Goal: Transaction & Acquisition: Subscribe to service/newsletter

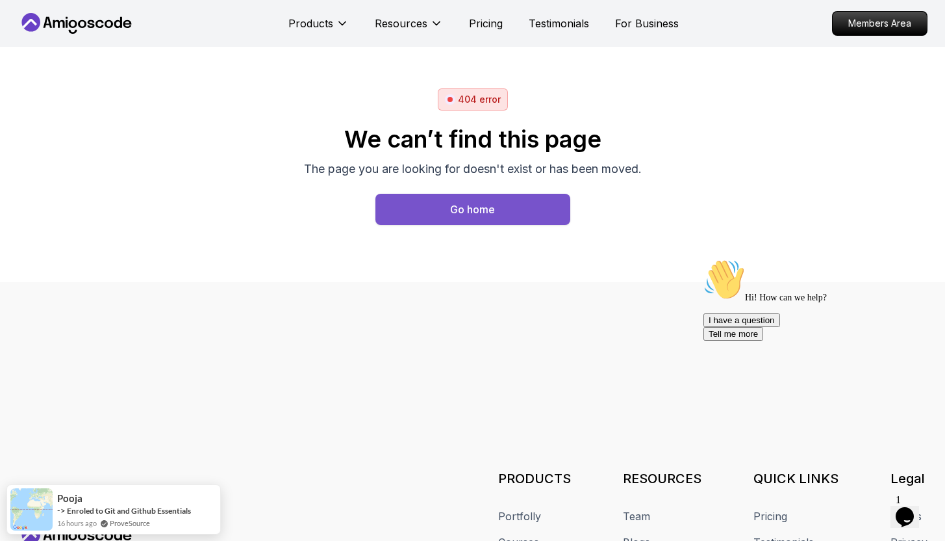
click at [480, 215] on div "Go home" at bounding box center [472, 209] width 45 height 16
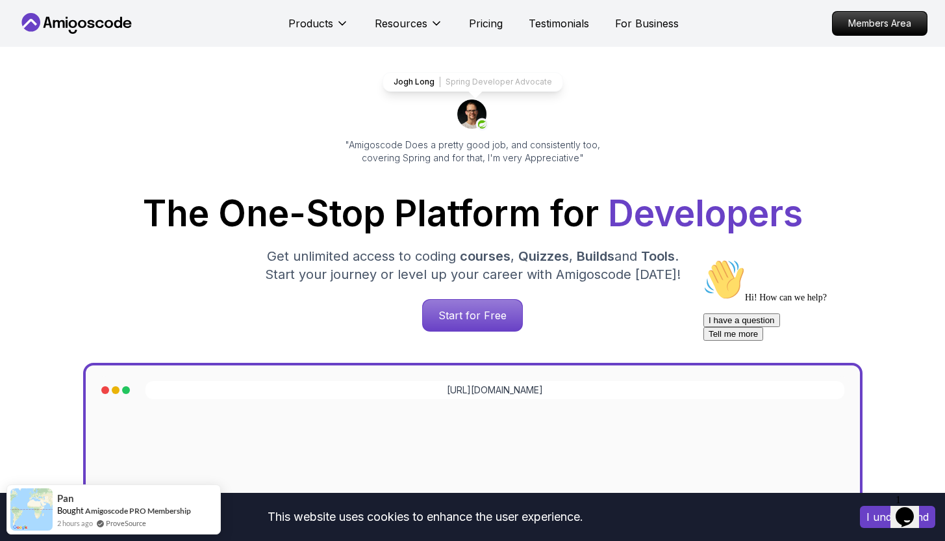
scroll to position [152, 0]
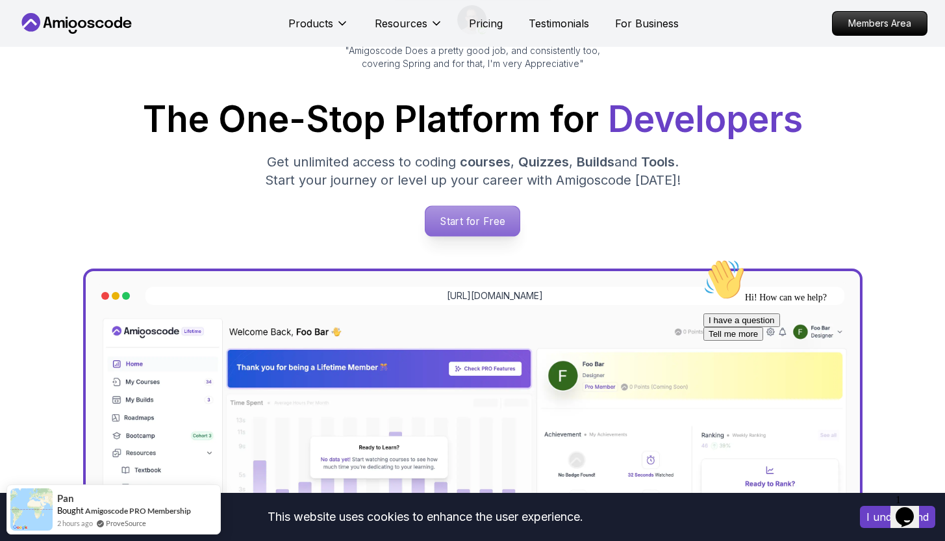
click at [480, 225] on p "Start for Free" at bounding box center [473, 221] width 94 height 30
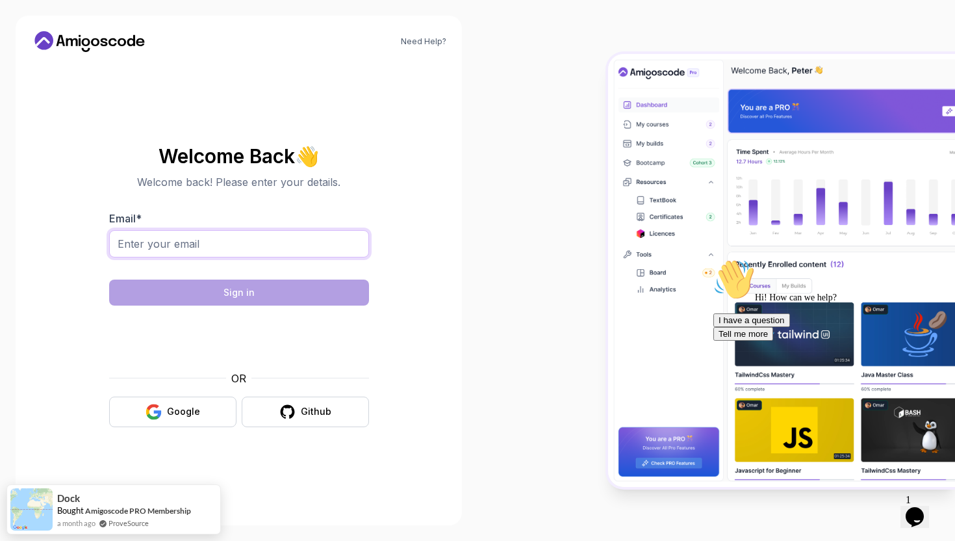
click at [307, 245] on input "Email *" at bounding box center [239, 243] width 260 height 27
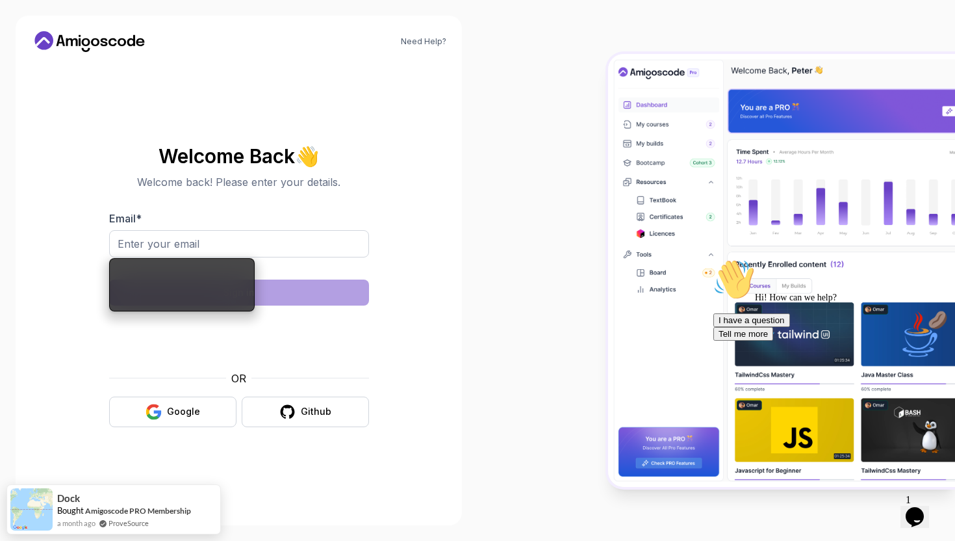
click at [377, 214] on section "Welcome Back 👋 Welcome back! Please enter your details. Email * Sign in OR Goog…" at bounding box center [238, 286] width 415 height 307
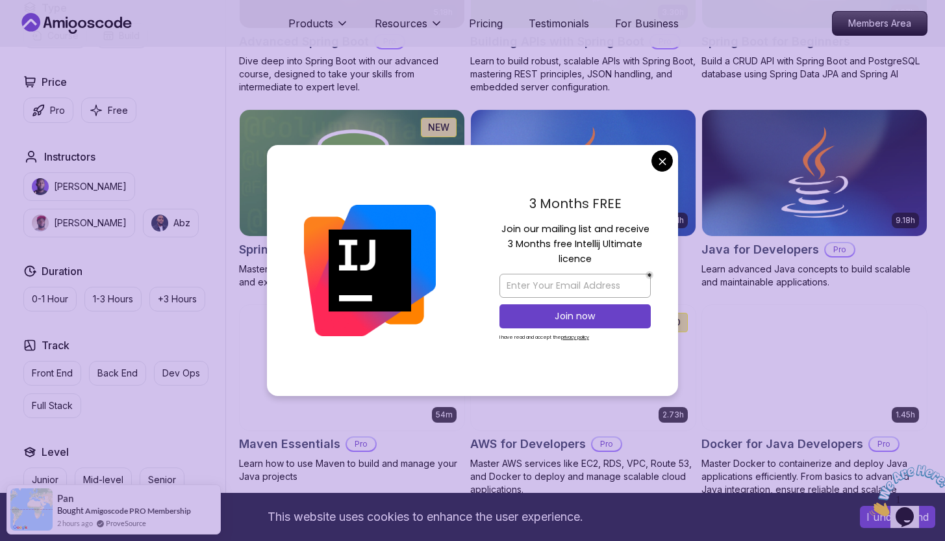
scroll to position [488, 0]
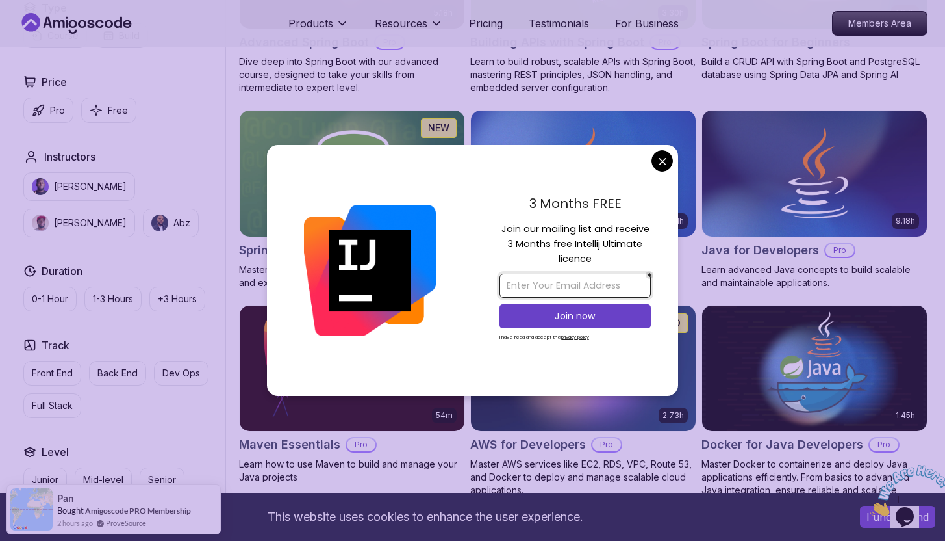
click at [577, 287] on input "email" at bounding box center [575, 286] width 151 height 24
type input "w"
type input "wilabson@gmail.com"
click at [576, 316] on p "Join now" at bounding box center [575, 315] width 123 height 13
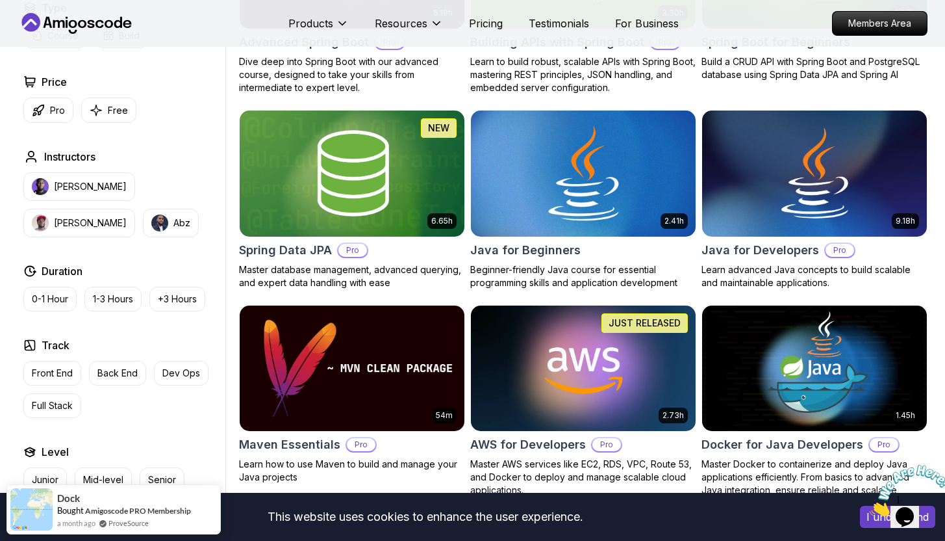
click at [531, 248] on h2 "Java for Beginners" at bounding box center [525, 250] width 110 height 18
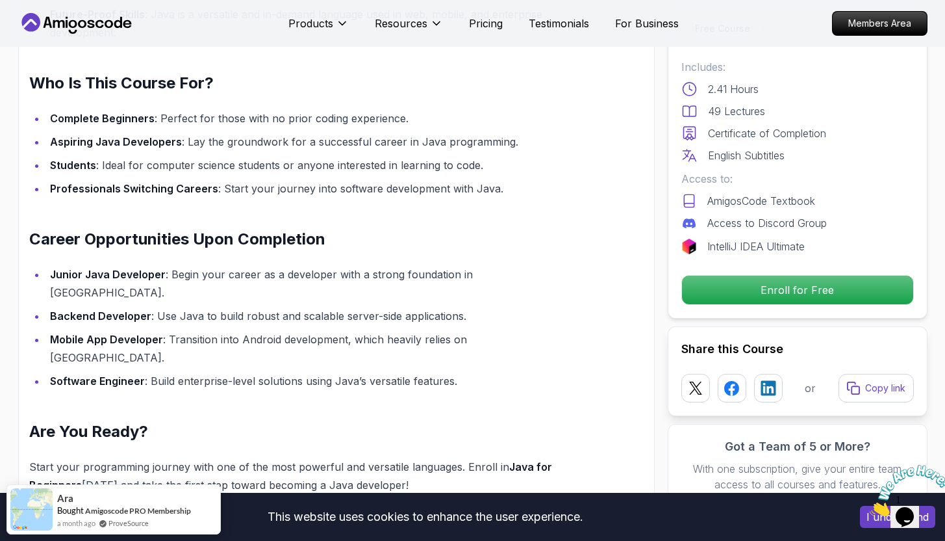
scroll to position [1338, 0]
